Goal: Information Seeking & Learning: Learn about a topic

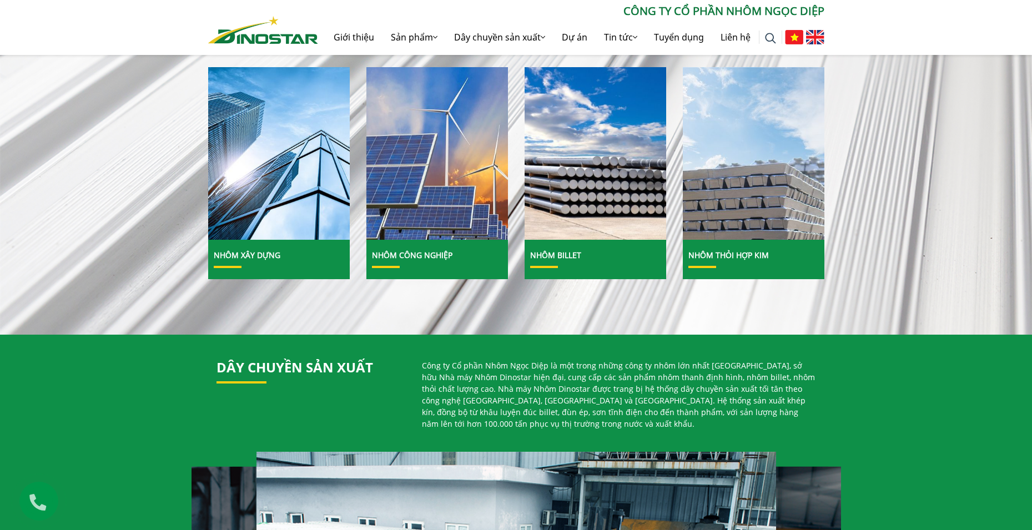
scroll to position [444, 0]
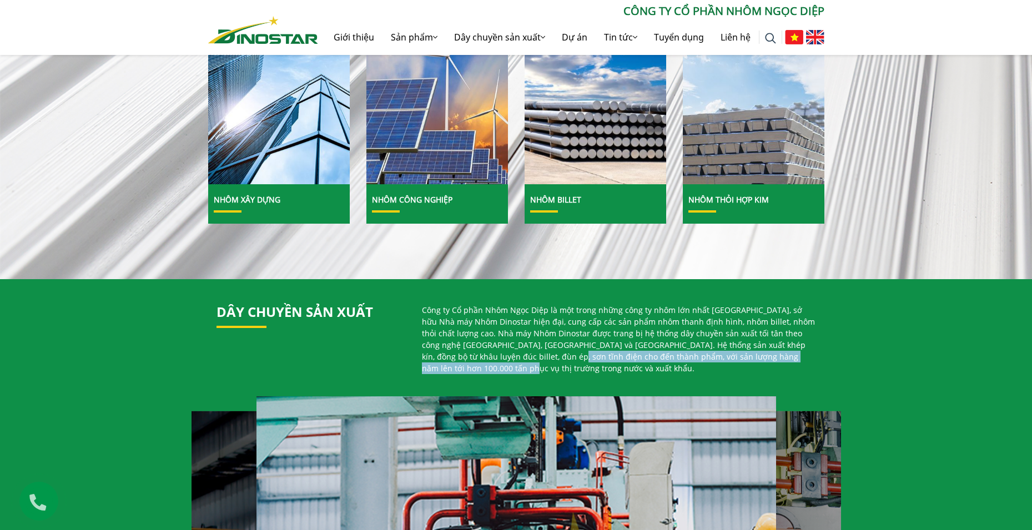
drag, startPoint x: 485, startPoint y: 356, endPoint x: 696, endPoint y: 354, distance: 210.9
click at [803, 355] on p "Công ty Cổ phần Nhôm Ngọc Diệp là một trong những công ty nhôm lớn nhất Việt Na…" at bounding box center [619, 339] width 394 height 70
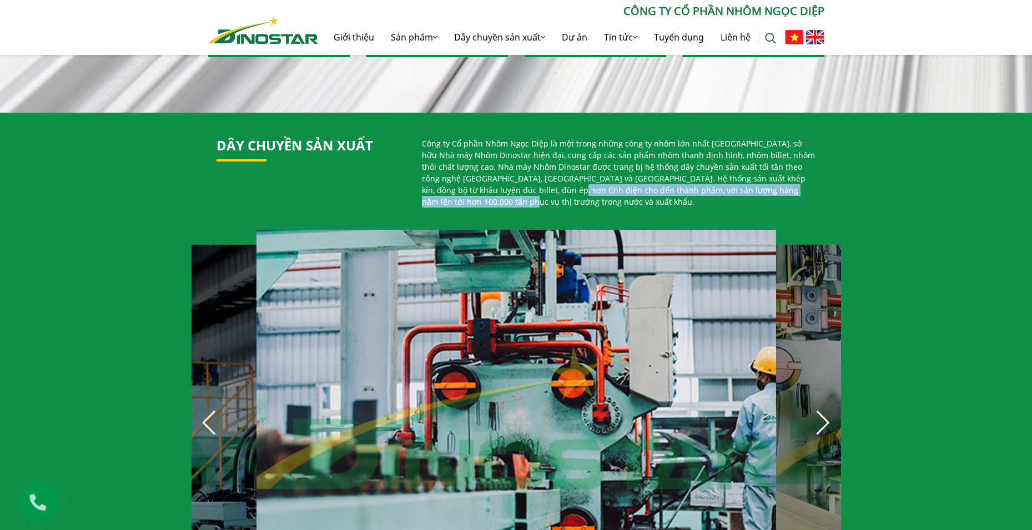
copy p "ản lượng hàng năm lên tới hơn 100.000 tấn phục vụ thị trường trong nước và xuất…"
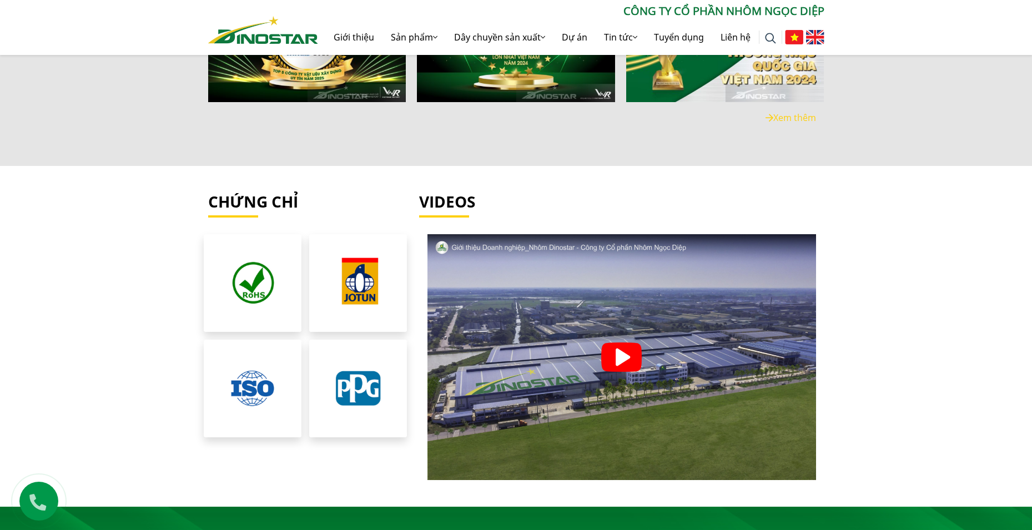
scroll to position [2387, 0]
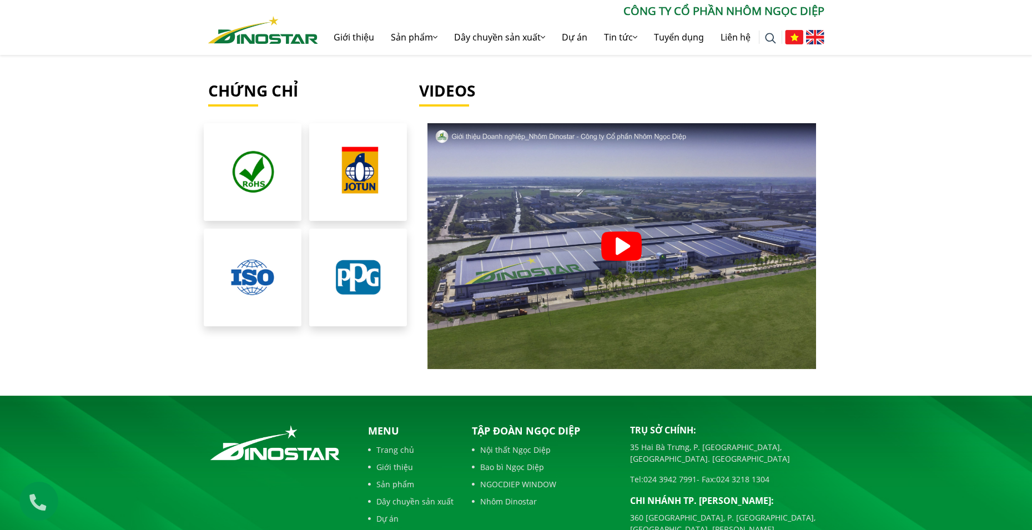
click at [622, 233] on img at bounding box center [621, 245] width 41 height 29
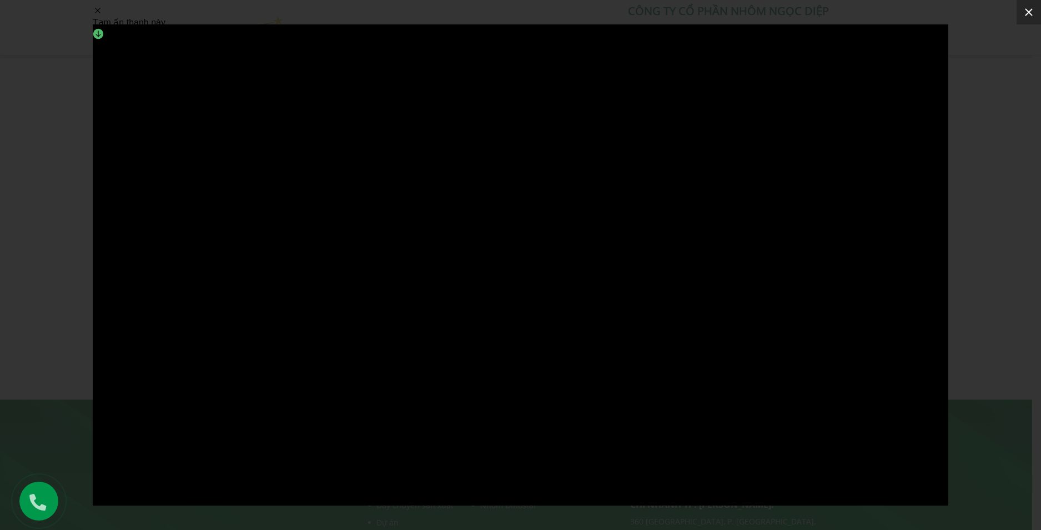
click at [1027, 13] on icon at bounding box center [1029, 12] width 8 height 8
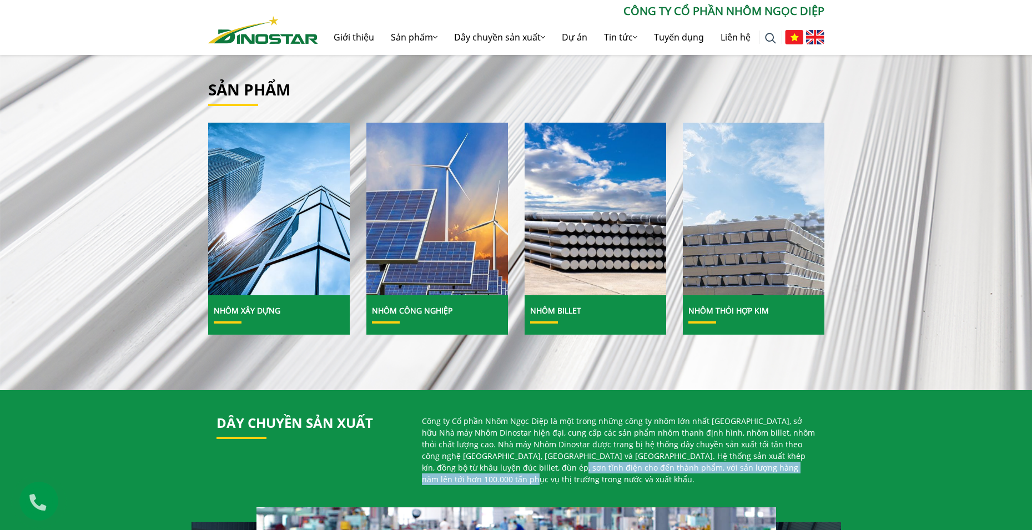
scroll to position [167, 0]
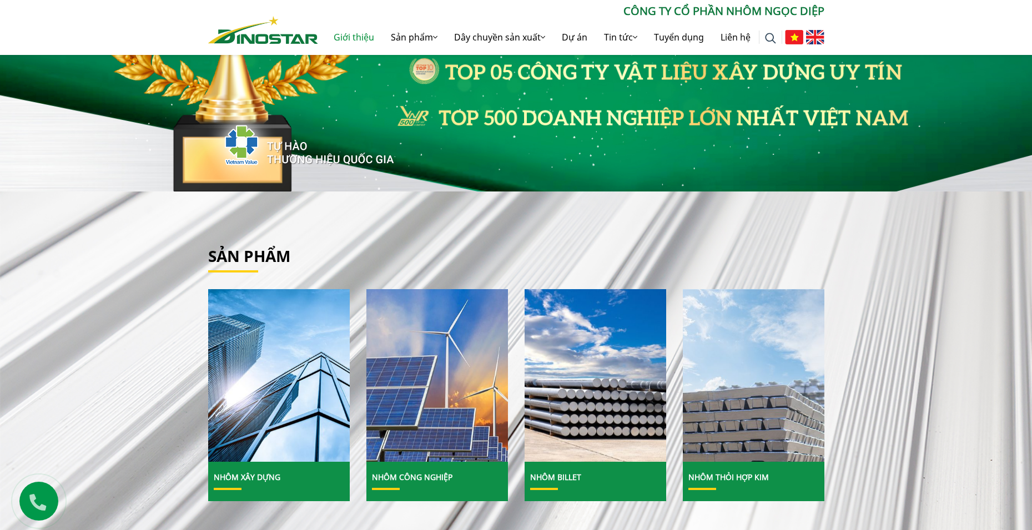
click at [350, 36] on link "Giới thiệu" at bounding box center [353, 37] width 57 height 36
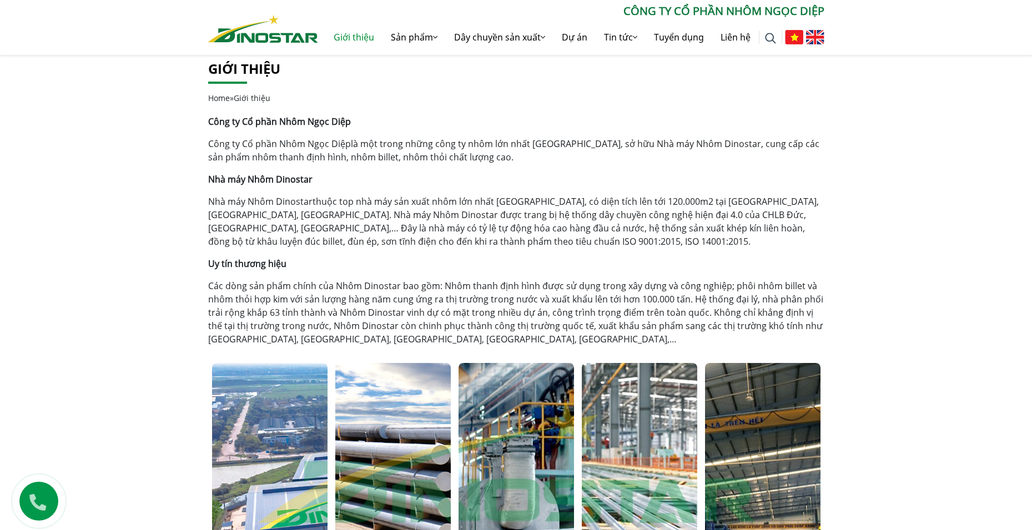
click at [547, 215] on p "Nhà máy Nhôm Dinostar thuộc top nhà máy sản xuất nhôm lớn nhất [GEOGRAPHIC_DATA…" at bounding box center [516, 221] width 616 height 53
drag, startPoint x: 537, startPoint y: 198, endPoint x: 659, endPoint y: 202, distance: 122.2
click at [659, 202] on p "Nhà máy Nhôm Dinostar thuộc top nhà máy sản xuất nhôm lớn nhất [GEOGRAPHIC_DATA…" at bounding box center [516, 221] width 616 height 53
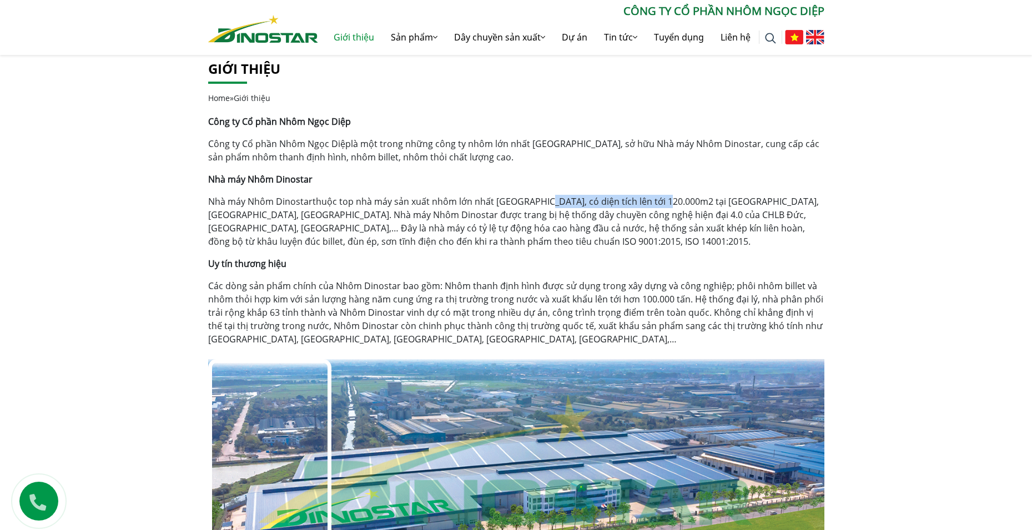
copy p "có diện tích lên tới 120.000m2"
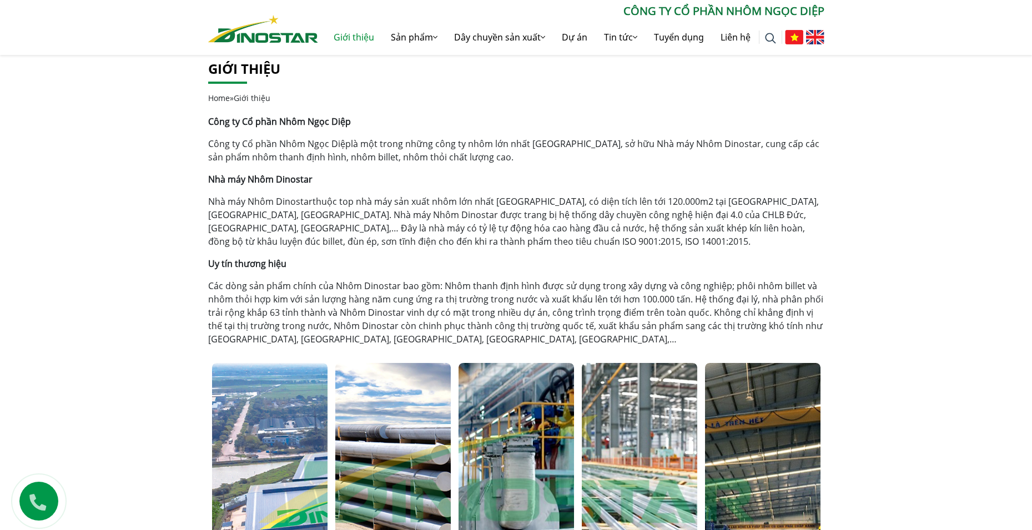
click at [464, 246] on p "Nhà máy Nhôm Dinostar thuộc top nhà máy sản xuất nhôm lớn nhất [GEOGRAPHIC_DATA…" at bounding box center [516, 221] width 616 height 53
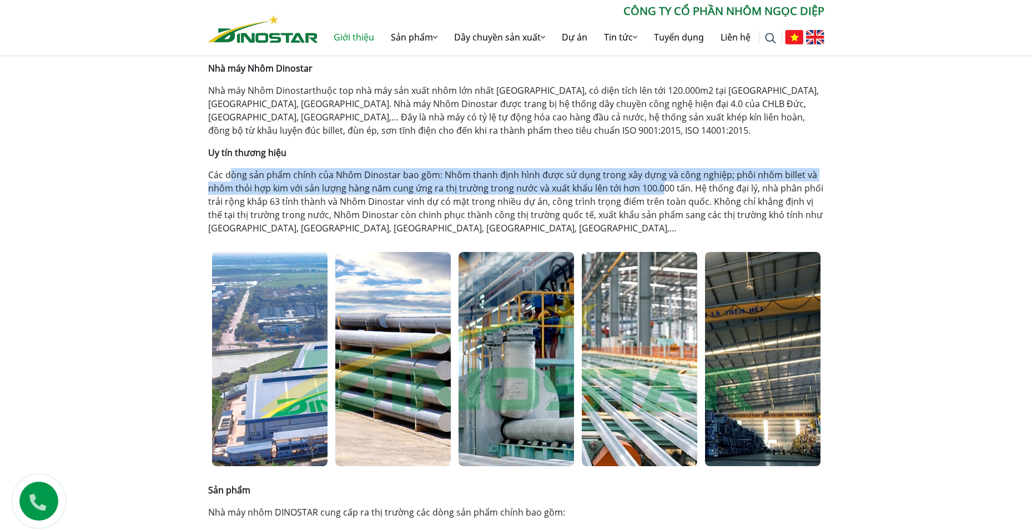
drag, startPoint x: 256, startPoint y: 181, endPoint x: 658, endPoint y: 194, distance: 401.5
click at [658, 194] on p "Các dòng sản phẩm chính của Nhôm Dinostar bao gồm: Nhôm thanh định hình được sử…" at bounding box center [516, 201] width 616 height 67
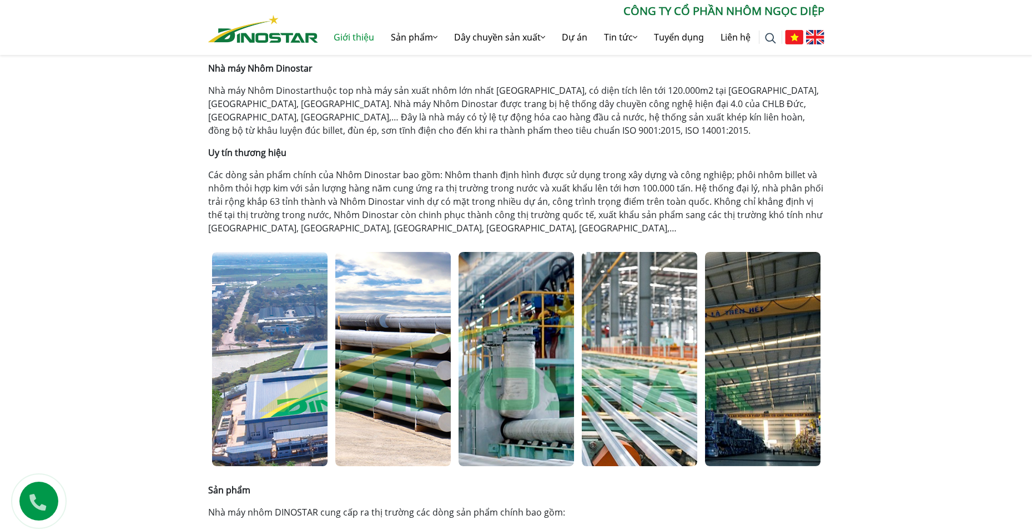
click at [679, 190] on p "Các dòng sản phẩm chính của Nhôm Dinostar bao gồm: Nhôm thanh định hình được sử…" at bounding box center [516, 201] width 616 height 67
drag, startPoint x: 682, startPoint y: 185, endPoint x: 636, endPoint y: 187, distance: 45.5
click at [636, 187] on p "Các dòng sản phẩm chính của Nhôm Dinostar bao gồm: Nhôm thanh định hình được sử…" at bounding box center [516, 201] width 616 height 67
copy p "100.000 tấn"
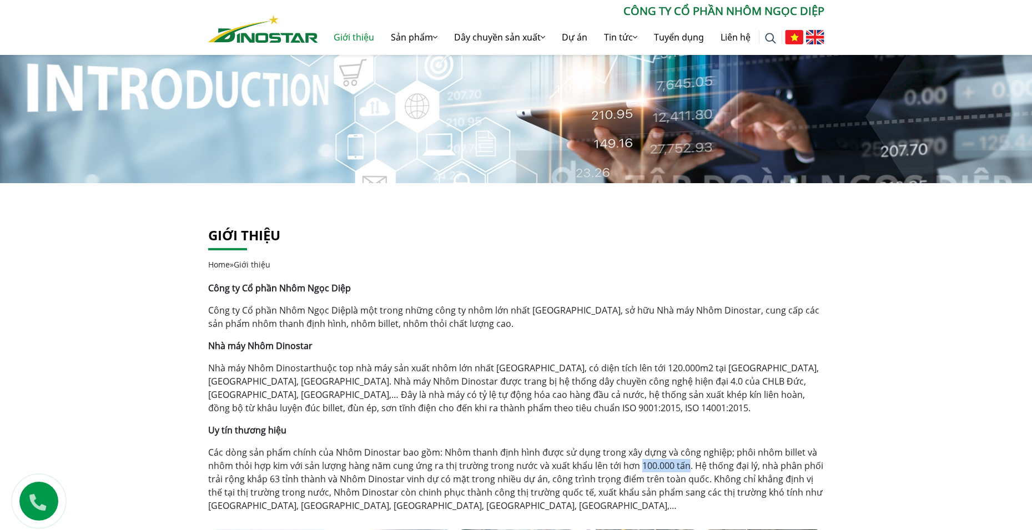
scroll to position [111, 0]
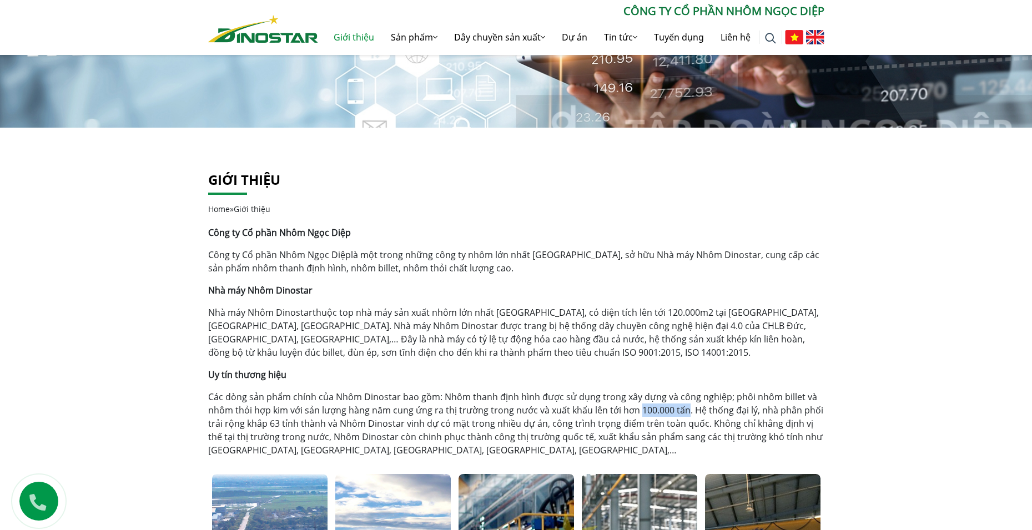
click at [282, 308] on link "Nhà máy Nhôm Dinostar" at bounding box center [260, 312] width 104 height 12
click at [356, 312] on p "Nhà máy Nhôm Dinostar thuộc top nhà máy sản xuất nhôm lớn nhất [GEOGRAPHIC_DATA…" at bounding box center [516, 332] width 616 height 53
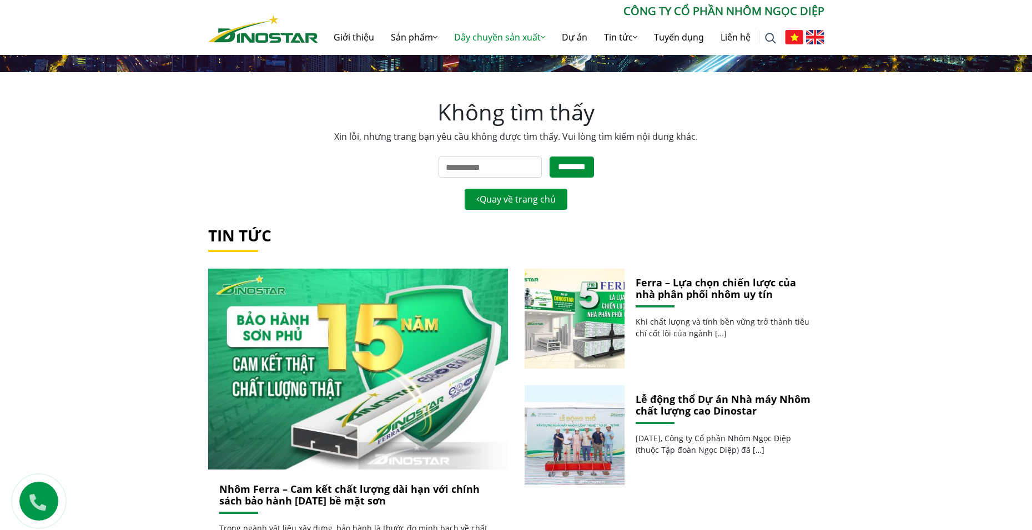
scroll to position [333, 0]
